Goal: Task Accomplishment & Management: Use online tool/utility

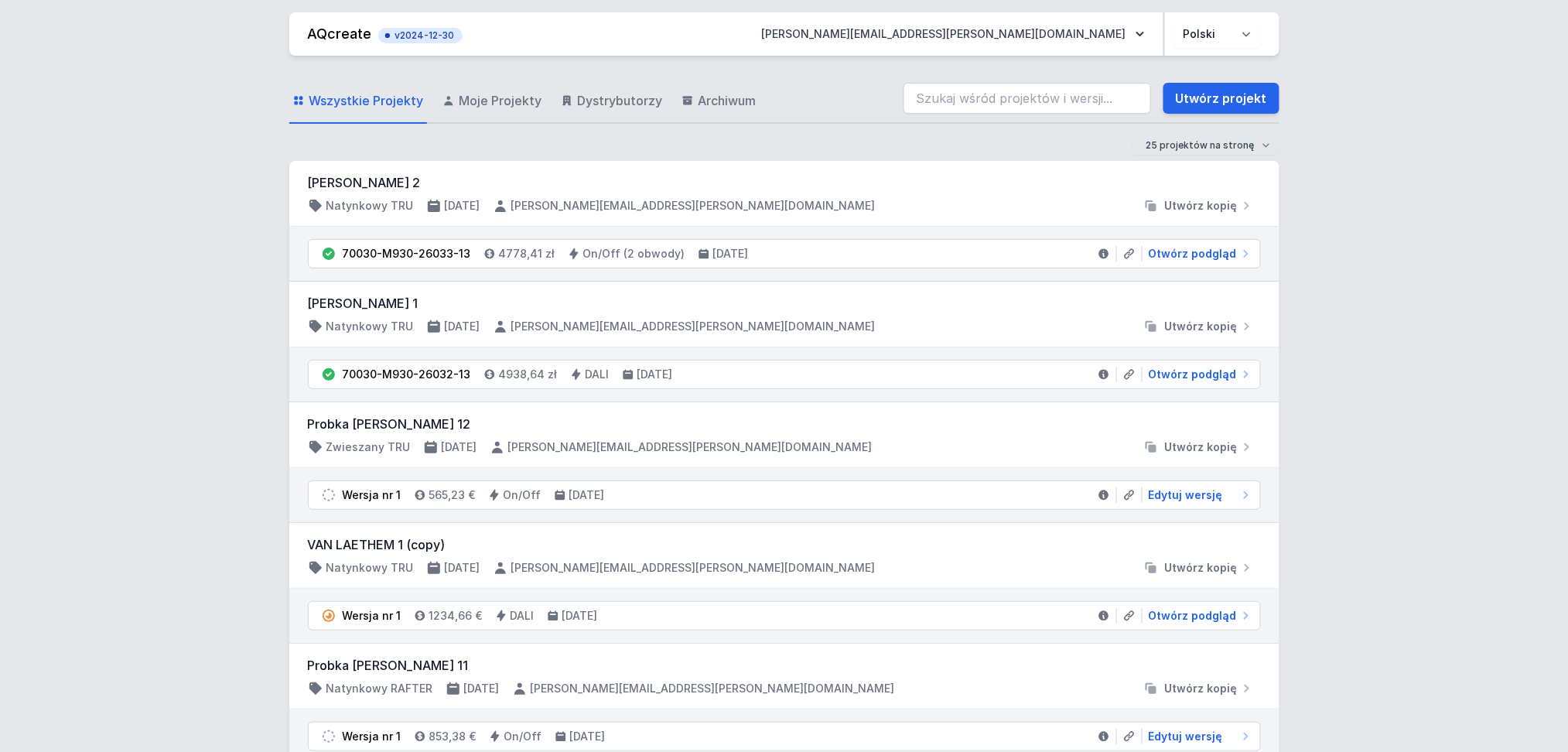
scroll to position [103, 0]
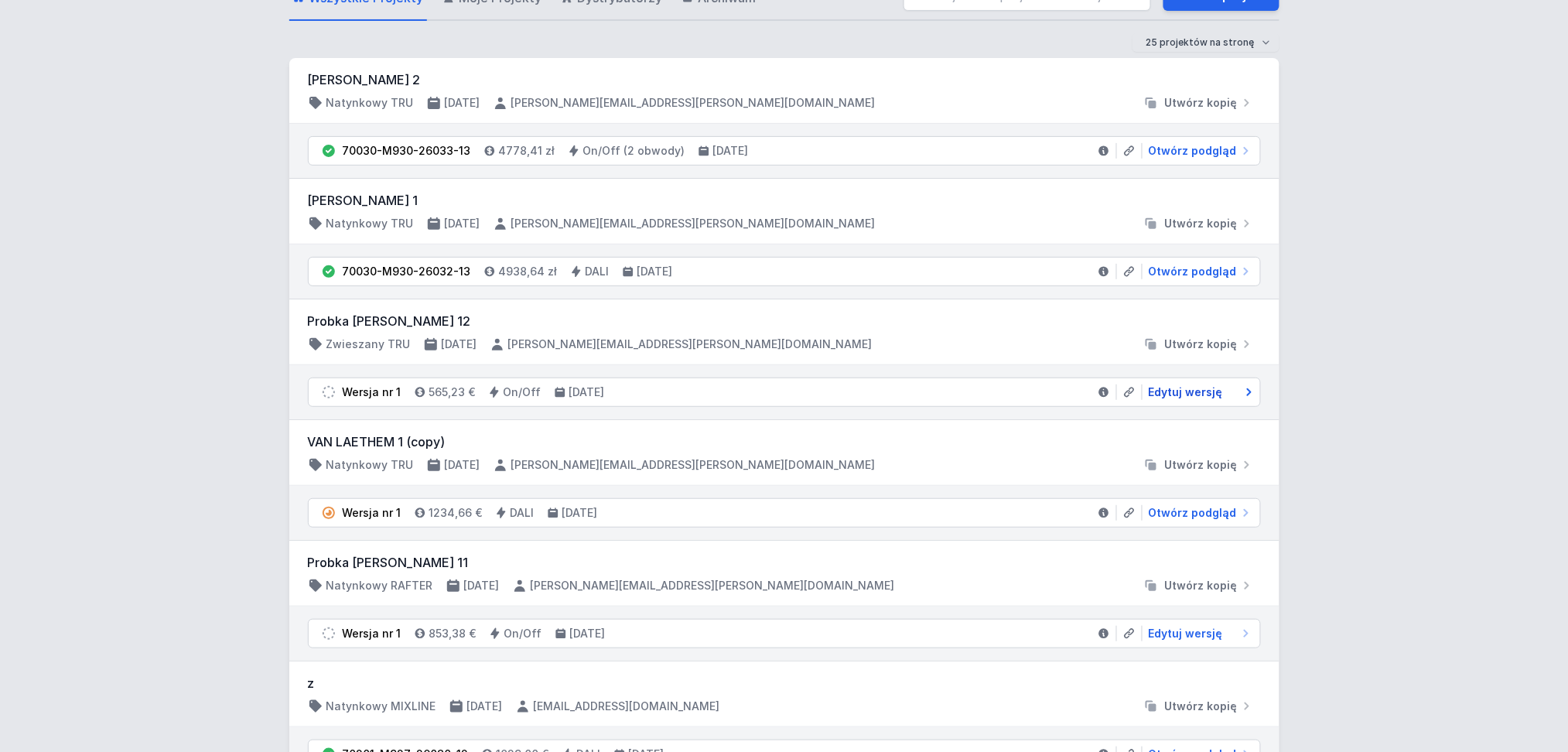
drag, startPoint x: 1184, startPoint y: 397, endPoint x: 1191, endPoint y: 389, distance: 10.6
click at [1176, 397] on span "Edytuj wersję" at bounding box center [1185, 393] width 74 height 16
select select "opal"
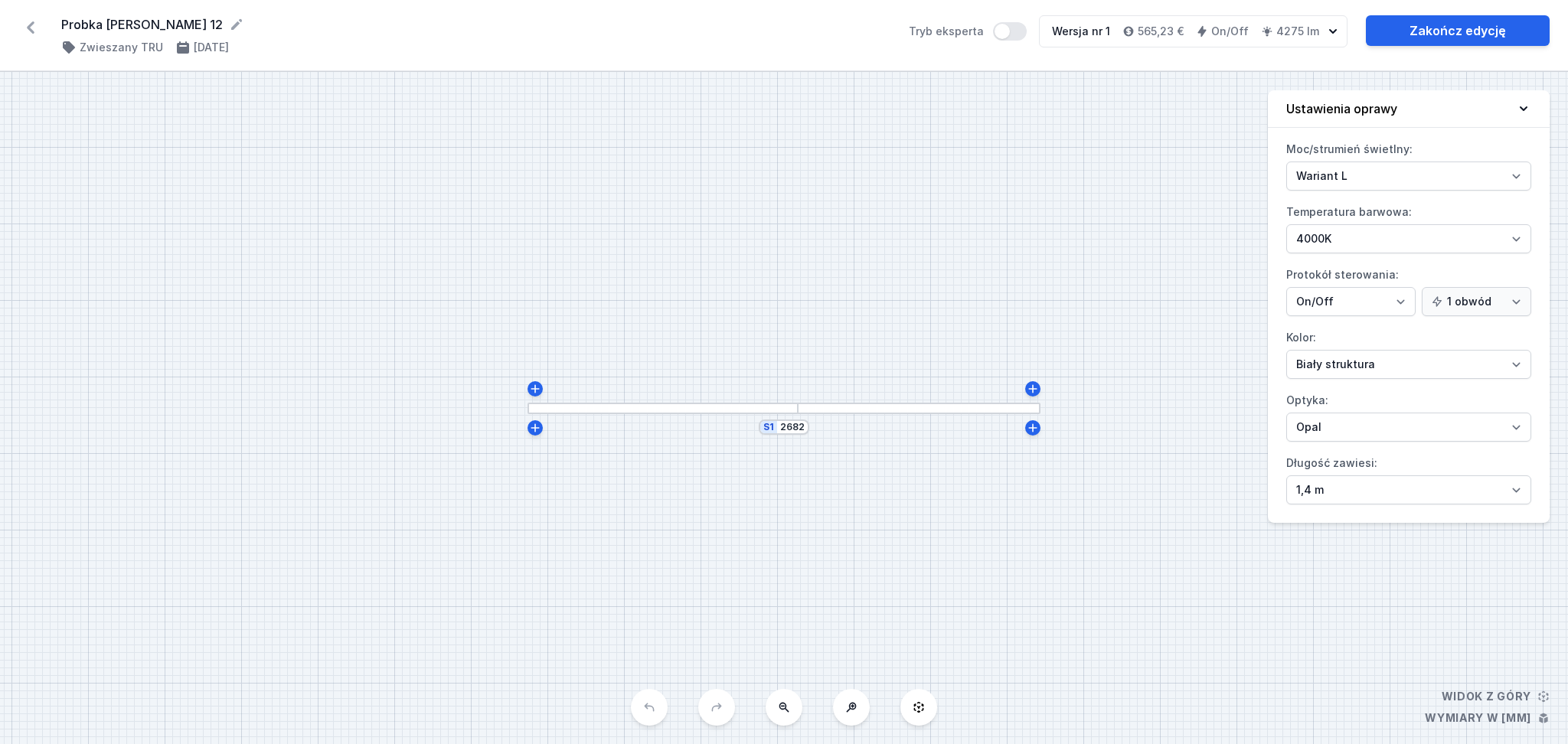
click at [1164, 301] on div "S1 2682" at bounding box center [784, 408] width 1568 height 672
click at [1164, 24] on link "Zakończ edycję" at bounding box center [1458, 31] width 184 height 31
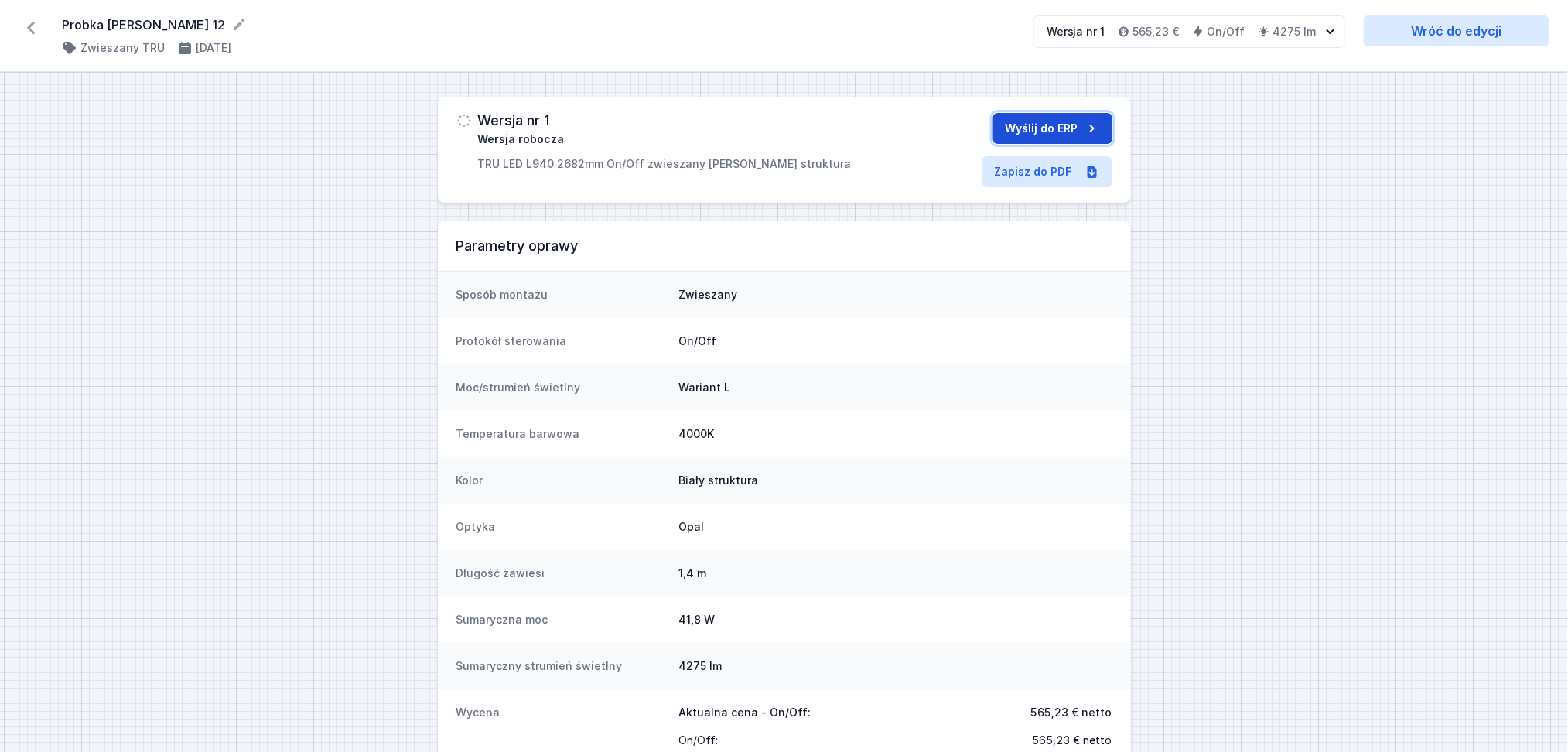
click at [1050, 123] on button "Wyślij do ERP" at bounding box center [1053, 128] width 119 height 31
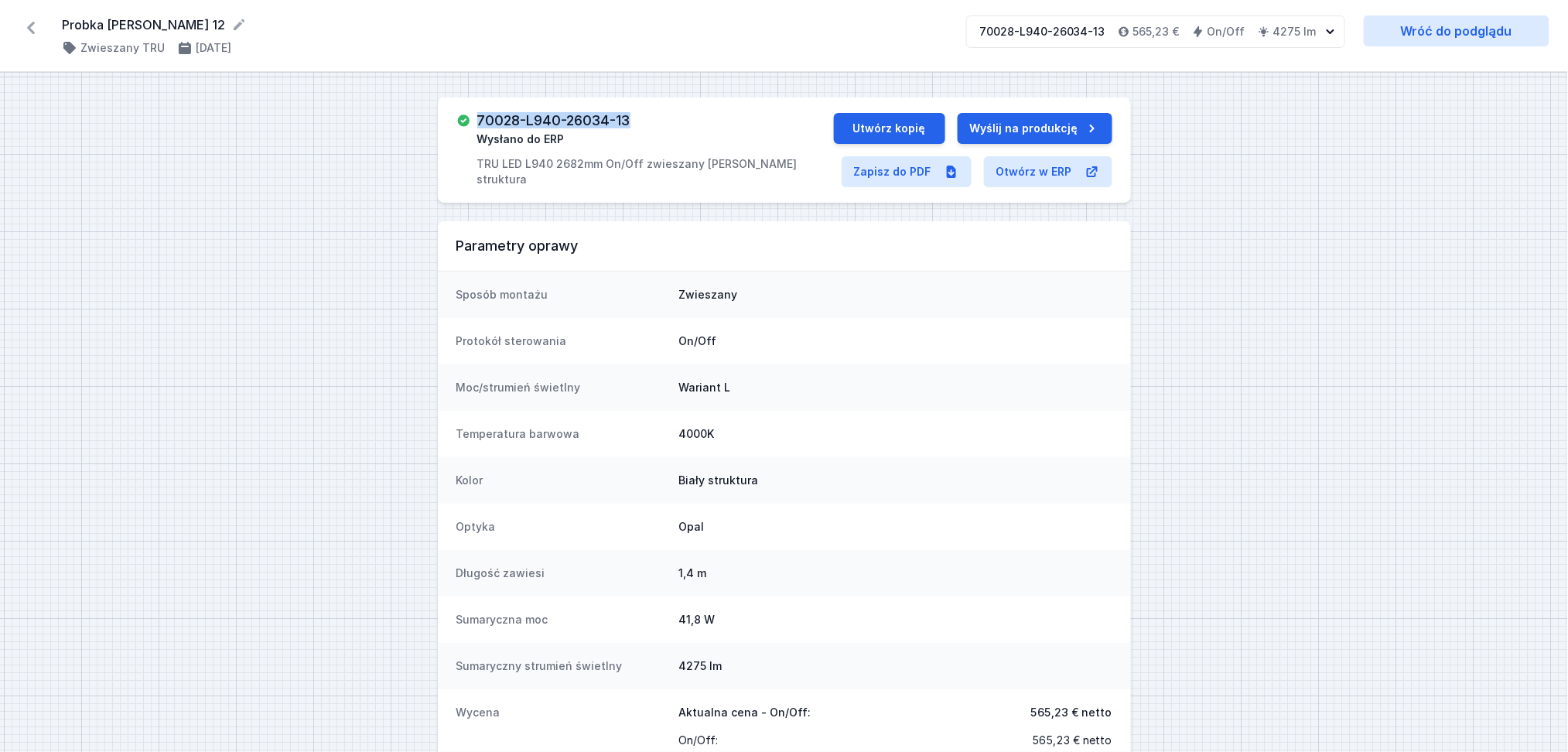
drag, startPoint x: 639, startPoint y: 118, endPoint x: 539, endPoint y: 79, distance: 107.3
click at [478, 119] on div "70028-L940-26034-13 Wysłano do ERP TRU LED L940 2682mm On/Off zwieszany [PERSON…" at bounding box center [656, 150] width 356 height 74
copy h3 "70028-L940-26034-13"
click at [905, 175] on link "Zapisz do PDF" at bounding box center [906, 172] width 130 height 31
click at [982, 276] on div "Sposób montażu Zwieszany" at bounding box center [784, 294] width 693 height 46
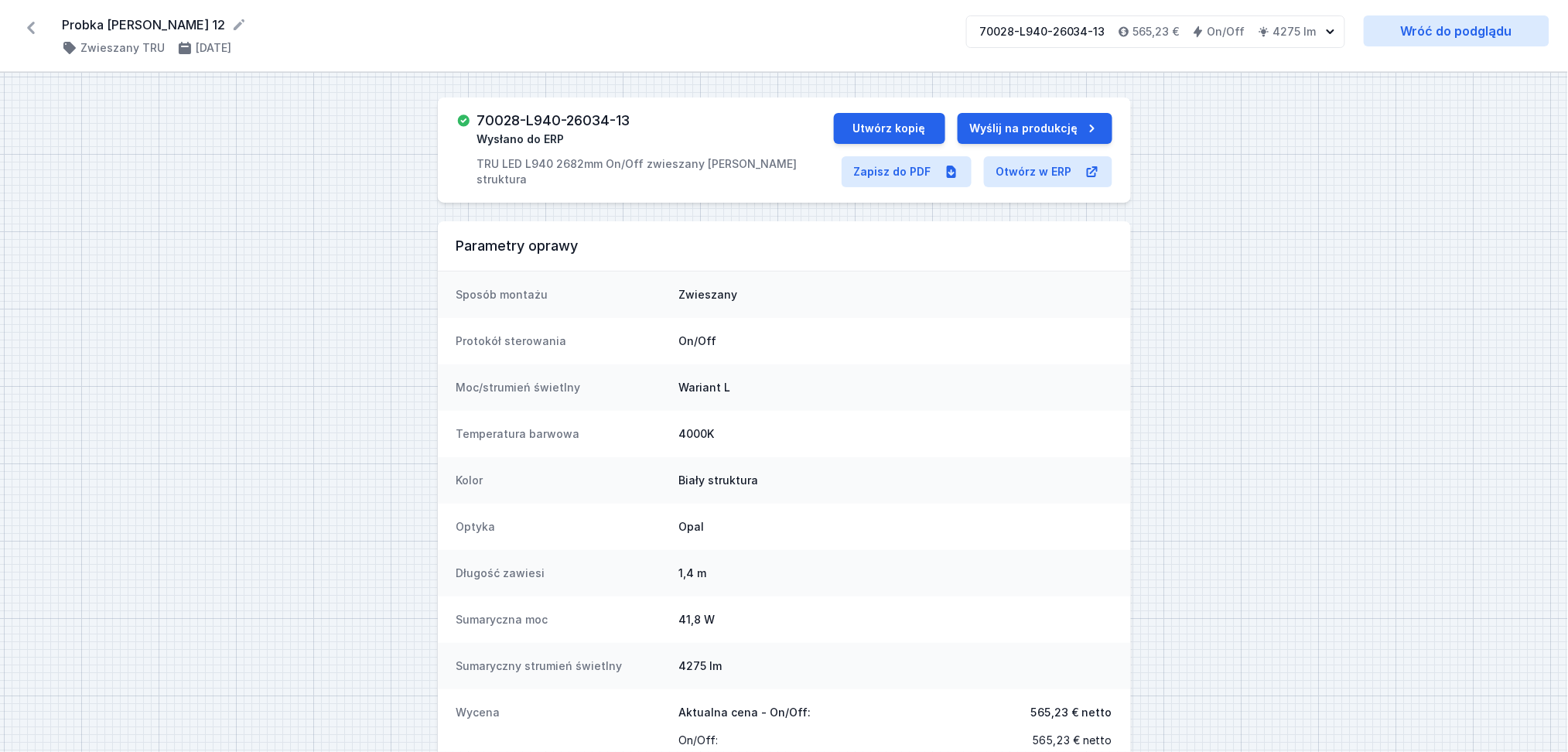
click at [32, 23] on icon at bounding box center [31, 27] width 8 height 13
